Goal: Transaction & Acquisition: Book appointment/travel/reservation

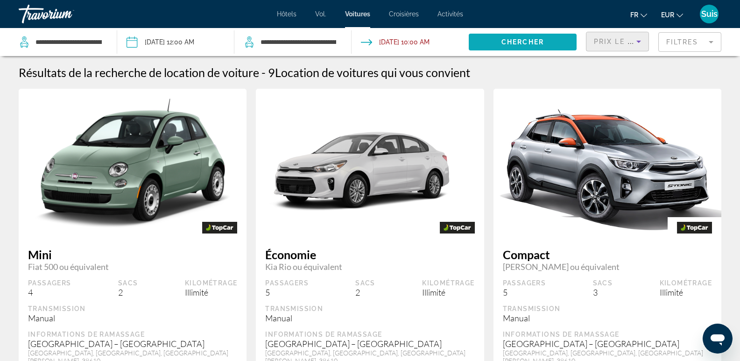
click at [524, 44] on span "Chercher" at bounding box center [522, 41] width 42 height 7
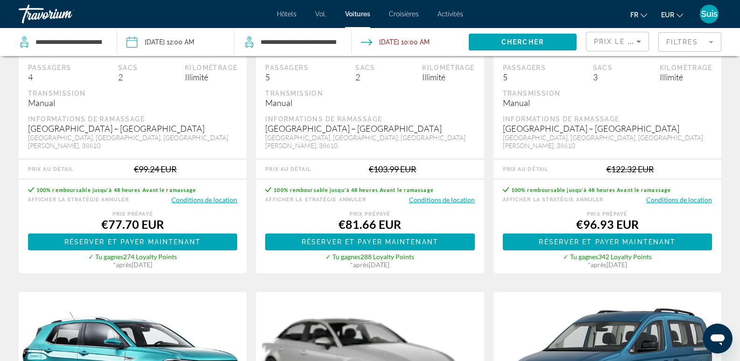
scroll to position [233, 0]
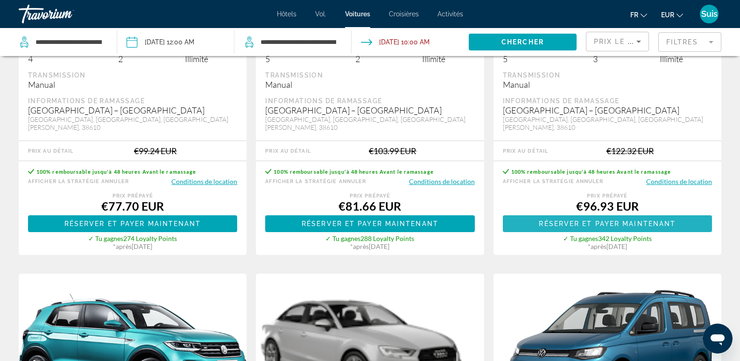
click at [639, 224] on span "Réserver et payer maintenant" at bounding box center [606, 223] width 137 height 7
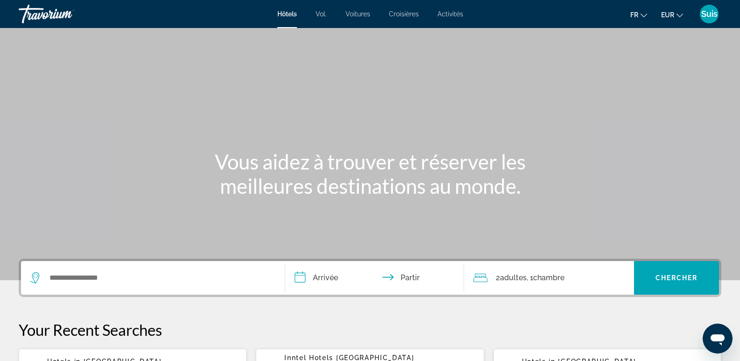
click at [363, 12] on font "Voitures" at bounding box center [357, 13] width 25 height 7
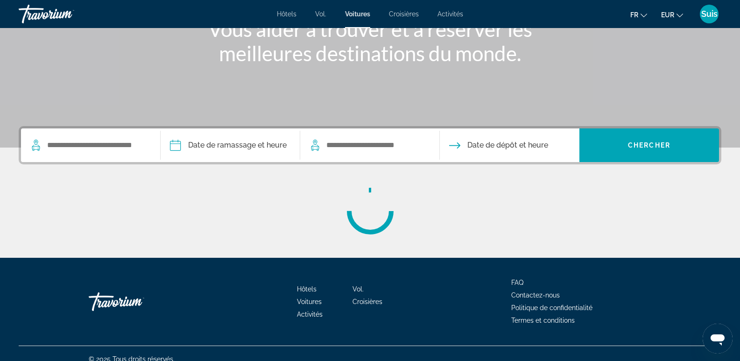
scroll to position [144, 0]
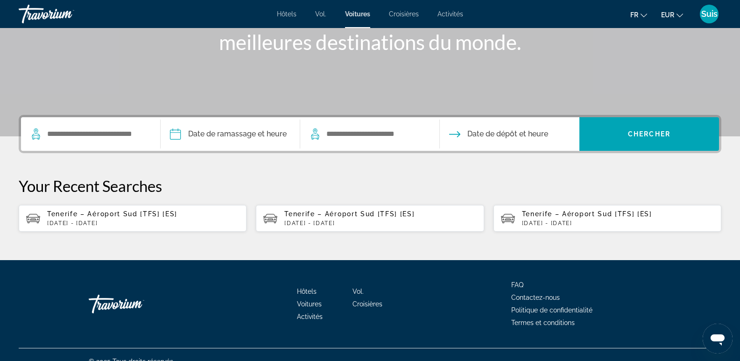
click at [82, 215] on span "Tenerife – Aéroport Sud [TFS] [ES]" at bounding box center [112, 213] width 130 height 7
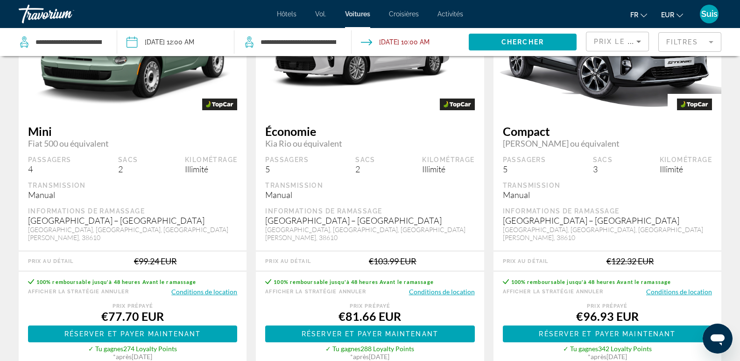
scroll to position [140, 0]
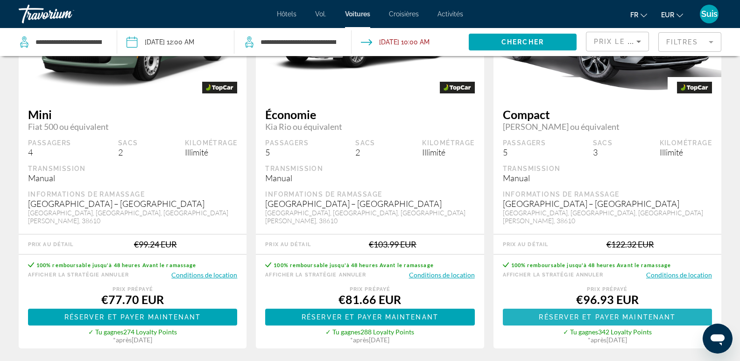
click at [598, 320] on span "Réserver et payer maintenant" at bounding box center [606, 316] width 137 height 7
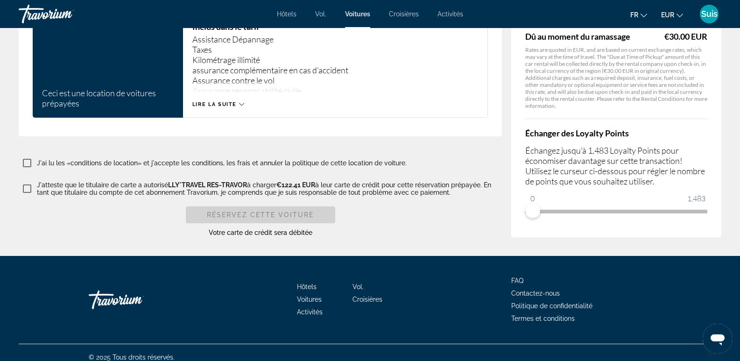
scroll to position [1381, 0]
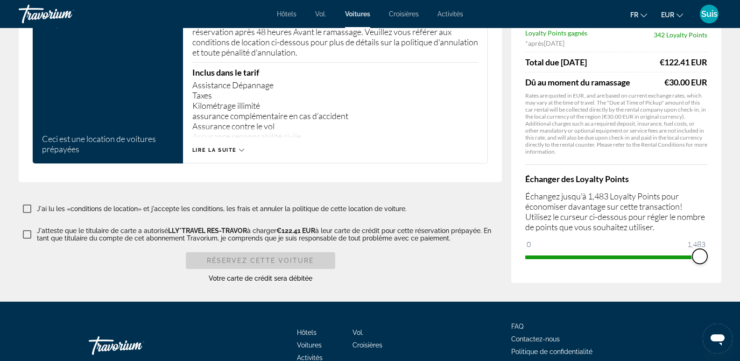
drag, startPoint x: 536, startPoint y: 244, endPoint x: 720, endPoint y: 243, distance: 183.8
click at [720, 243] on div "Résumé des prix Ton prix €126.93 EUR 1483 Taxes et frais €25.48 EUR Reservation…" at bounding box center [616, 103] width 210 height 357
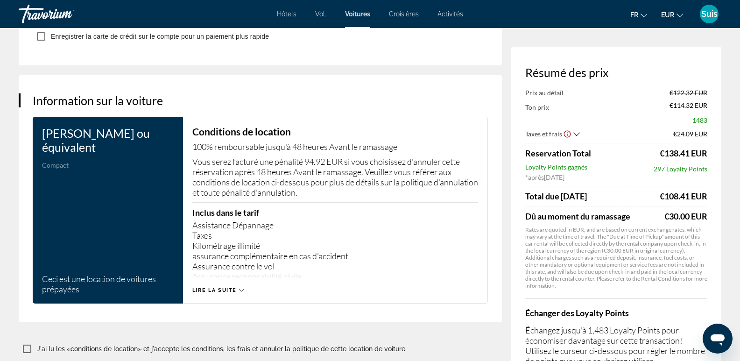
scroll to position [1287, 0]
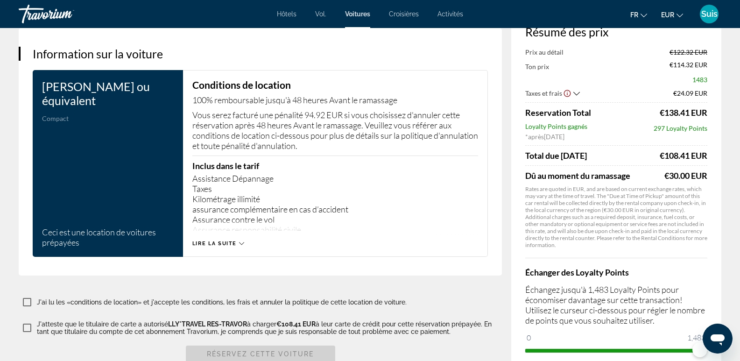
click at [240, 242] on icon "Contenu principal" at bounding box center [241, 243] width 5 height 3
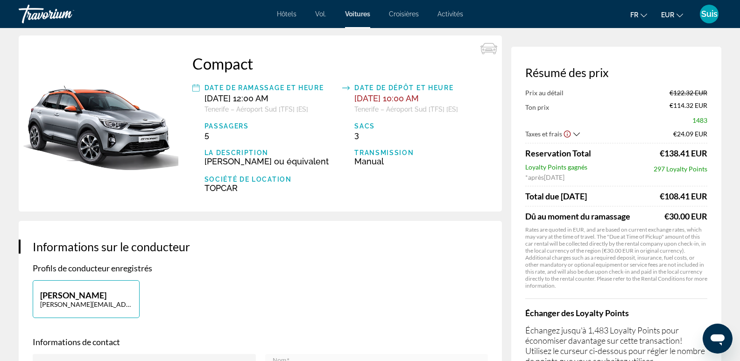
scroll to position [0, 0]
